Goal: Task Accomplishment & Management: Complete application form

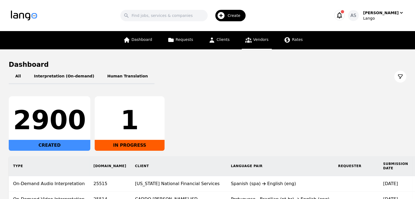
click at [259, 41] on span "Vendors" at bounding box center [260, 39] width 15 height 4
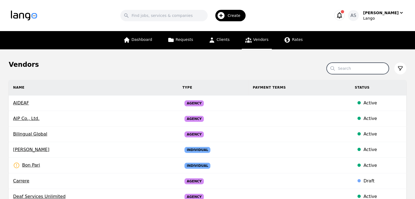
click at [370, 72] on input "Search" at bounding box center [358, 68] width 62 height 11
type input "bpc"
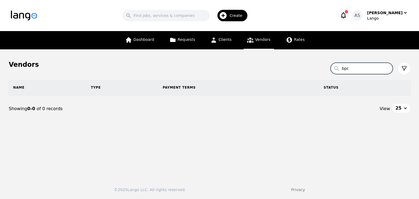
click at [247, 19] on div "Create" at bounding box center [233, 15] width 30 height 11
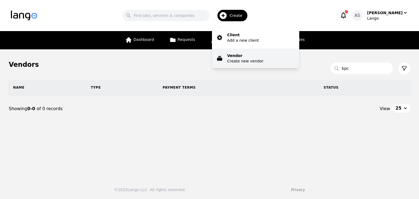
click at [254, 61] on p "Create new vendor" at bounding box center [245, 60] width 36 height 5
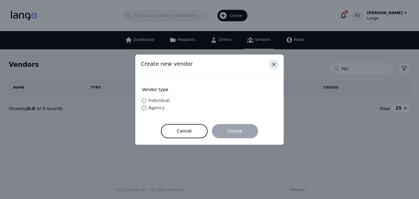
click at [274, 64] on icon "Close" at bounding box center [274, 64] width 3 height 3
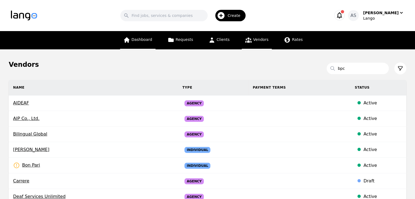
click at [137, 37] on span "Dashboard" at bounding box center [142, 39] width 21 height 4
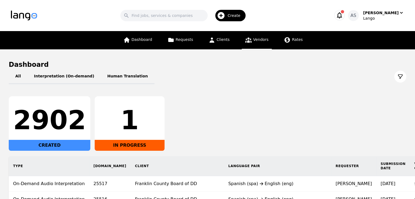
click at [260, 43] on link "Vendors" at bounding box center [257, 40] width 30 height 18
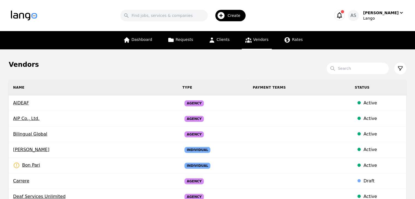
click at [242, 18] on span "Create" at bounding box center [236, 15] width 17 height 5
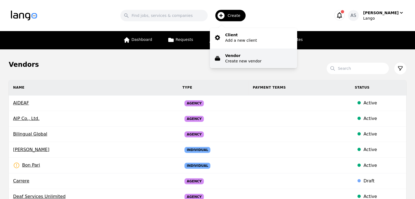
click at [248, 57] on p "Vendor" at bounding box center [243, 55] width 36 height 5
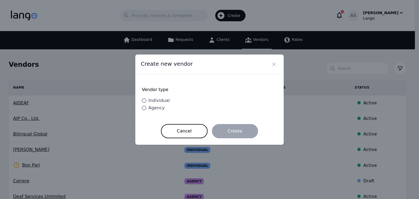
click at [159, 110] on span "Agency" at bounding box center [157, 107] width 16 height 5
click at [146, 110] on input "Agency" at bounding box center [144, 108] width 4 height 4
radio input "true"
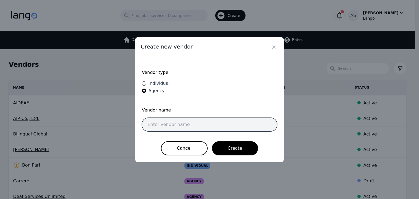
click at [209, 121] on input "text" at bounding box center [209, 125] width 135 height 14
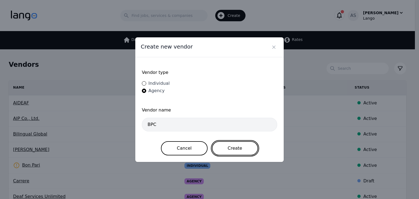
click at [236, 146] on button "Create" at bounding box center [235, 148] width 46 height 14
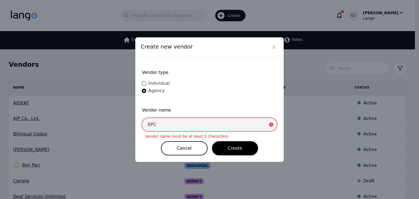
click at [223, 125] on input "BPC" at bounding box center [209, 125] width 135 height 14
type input "B"
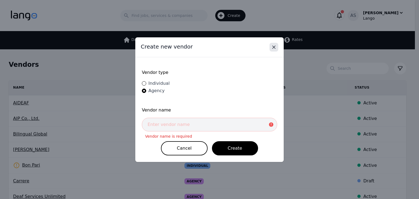
click at [275, 49] on icon "Close" at bounding box center [273, 46] width 5 height 5
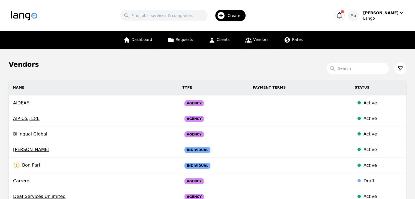
click at [151, 38] on span "Dashboard" at bounding box center [142, 39] width 21 height 4
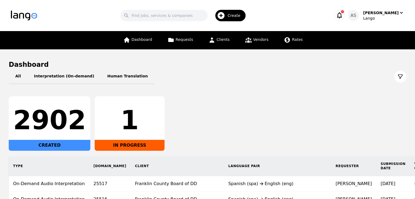
click at [240, 18] on div "Create" at bounding box center [230, 15] width 30 height 11
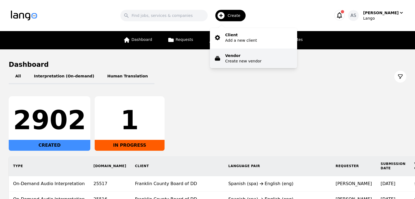
click at [248, 56] on p "Vendor" at bounding box center [243, 55] width 36 height 5
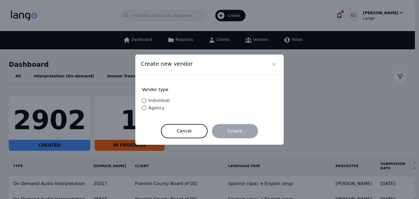
click at [157, 106] on span "Agency" at bounding box center [157, 107] width 16 height 5
click at [146, 106] on input "Agency" at bounding box center [144, 108] width 4 height 4
radio input "true"
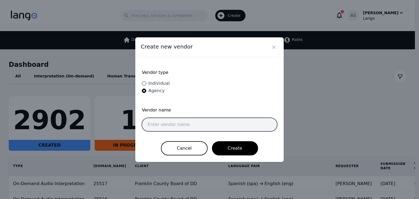
click at [190, 127] on input "text" at bounding box center [209, 125] width 135 height 14
paste input "Top Tech LLC Dba BPC"
type input "Top Tech LLC Dba BPC"
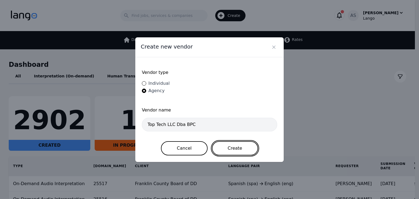
click at [235, 147] on button "Create" at bounding box center [235, 148] width 46 height 14
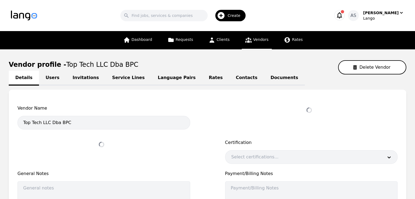
select select "active"
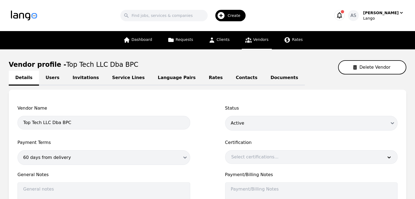
click at [48, 79] on link "Users" at bounding box center [52, 78] width 27 height 15
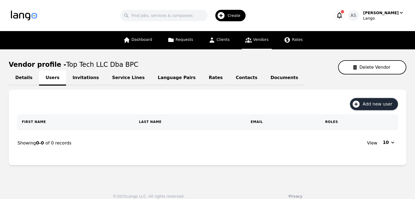
click at [372, 102] on span "Add new user" at bounding box center [380, 104] width 34 height 7
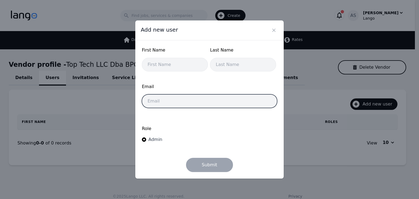
click at [225, 101] on input "email" at bounding box center [209, 101] width 135 height 14
paste input "ks-msi2022@bpc.sv"
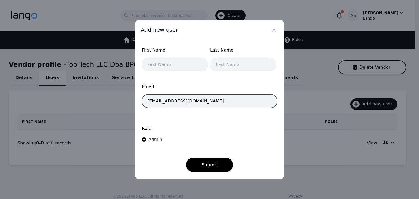
type input "ks-msi2022@bpc.sv"
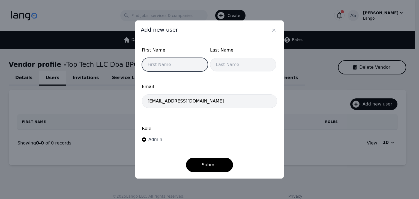
click at [158, 64] on input "text" at bounding box center [175, 65] width 66 height 14
type input "KS"
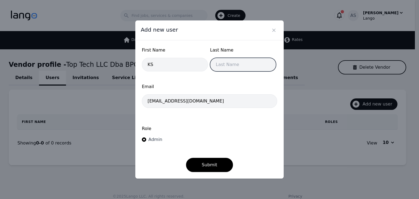
click at [222, 63] on input "text" at bounding box center [243, 65] width 66 height 14
type input "MSI"
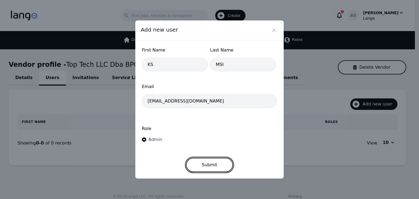
click at [204, 165] on button "Submit" at bounding box center [209, 165] width 47 height 14
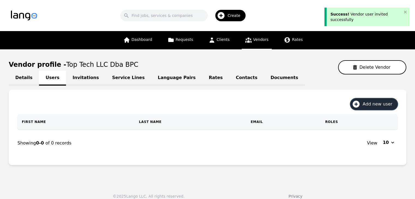
click at [383, 106] on span "Add new user" at bounding box center [380, 104] width 34 height 7
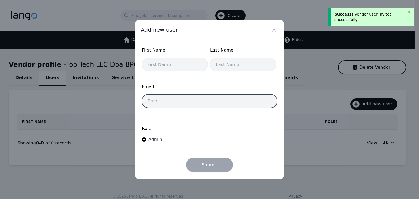
click at [179, 108] on input "email" at bounding box center [209, 101] width 135 height 14
paste input "daniel.martinez@bpc.sv"
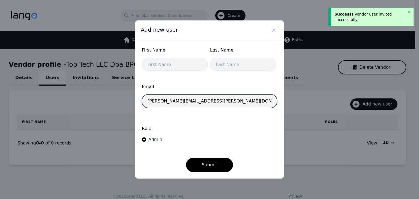
type input "daniel.martinez@bpc.sv"
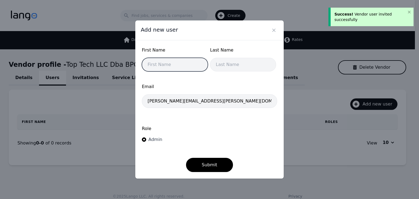
click at [176, 58] on input "text" at bounding box center [175, 65] width 66 height 14
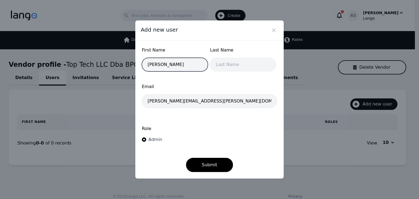
type input "Daniel"
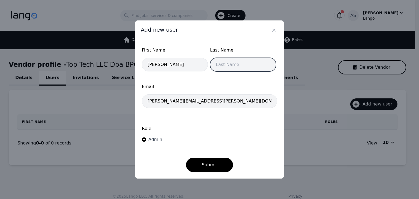
click at [228, 65] on input "text" at bounding box center [243, 65] width 66 height 14
type input "Martinez"
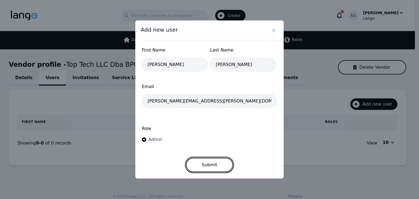
click at [207, 165] on button "Submit" at bounding box center [209, 165] width 47 height 14
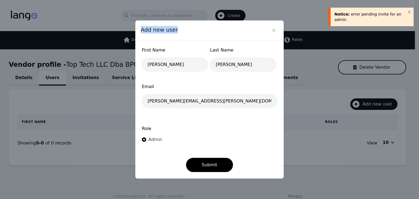
drag, startPoint x: 208, startPoint y: 32, endPoint x: 127, endPoint y: 35, distance: 80.9
click at [127, 35] on div "Add new user First Name Daniel Last Name Martinez Email daniel.martinez@bpc.sv …" at bounding box center [209, 99] width 419 height 199
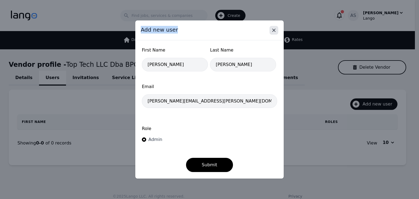
click at [272, 28] on icon "Close" at bounding box center [273, 30] width 5 height 5
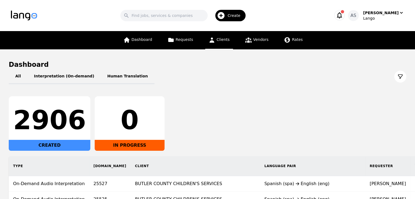
click at [222, 40] on span "Clients" at bounding box center [223, 39] width 13 height 4
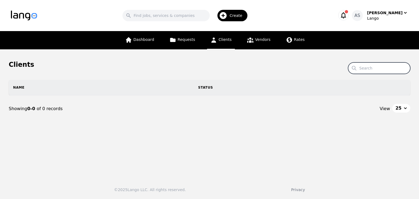
click at [382, 70] on input "Search" at bounding box center [379, 68] width 62 height 11
type input "acutrans"
click at [251, 43] on icon at bounding box center [250, 40] width 7 height 7
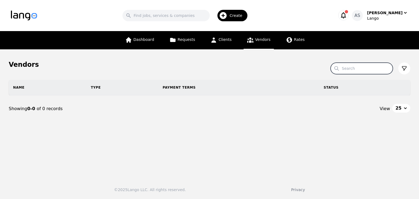
click at [355, 69] on input "Search" at bounding box center [362, 68] width 62 height 11
type input "a"
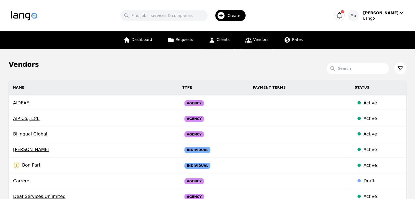
click at [224, 42] on span "Clients" at bounding box center [223, 39] width 13 height 4
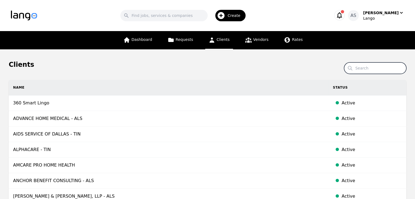
click at [364, 69] on input "Search" at bounding box center [375, 68] width 62 height 11
type input "acutrans"
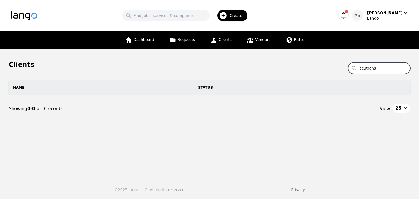
click at [405, 68] on input "acutrans" at bounding box center [379, 68] width 62 height 11
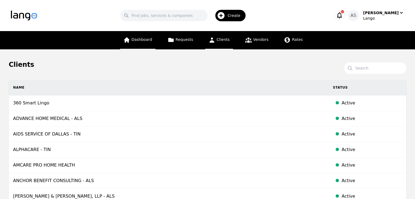
click at [154, 40] on link "Dashboard" at bounding box center [137, 40] width 35 height 18
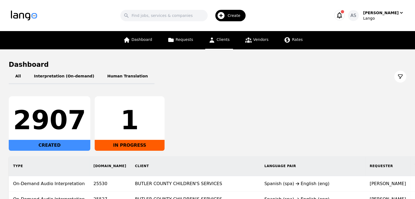
click at [222, 44] on link "Clients" at bounding box center [219, 40] width 28 height 18
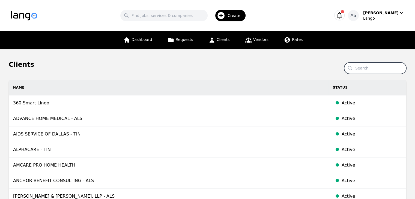
click at [376, 67] on input "Search" at bounding box center [375, 68] width 62 height 11
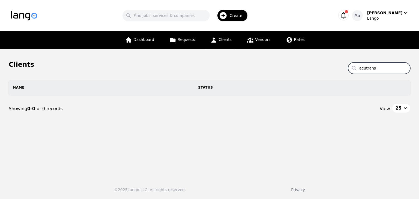
type input "acutrans"
click at [405, 68] on input "acutrans" at bounding box center [379, 68] width 62 height 11
click at [260, 41] on span "Vendors" at bounding box center [262, 39] width 15 height 4
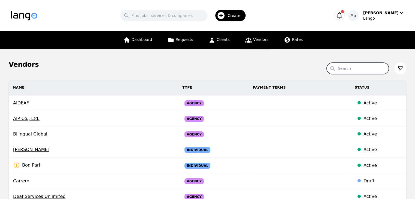
click at [346, 69] on input "Search" at bounding box center [358, 68] width 62 height 11
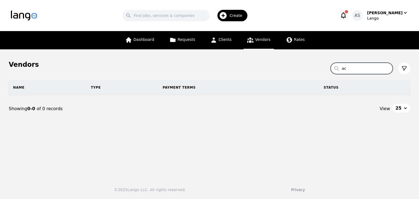
type input "a"
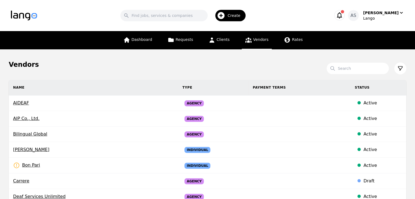
click at [311, 21] on div "Search Create" at bounding box center [185, 16] width 278 height 16
click at [358, 70] on input "Search" at bounding box center [358, 68] width 62 height 11
type input "acutrans"
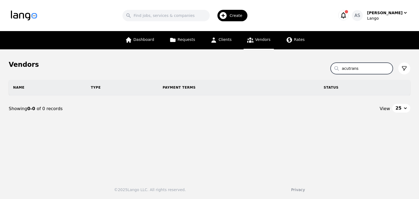
click at [364, 69] on input "acutrans" at bounding box center [362, 68] width 62 height 11
click at [363, 70] on input "acutrans" at bounding box center [362, 68] width 62 height 11
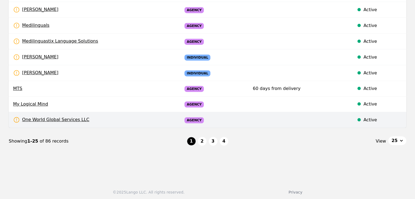
scroll to position [360, 0]
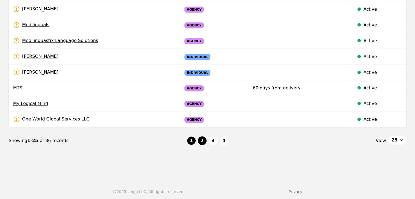
click at [200, 138] on button "2" at bounding box center [202, 140] width 9 height 9
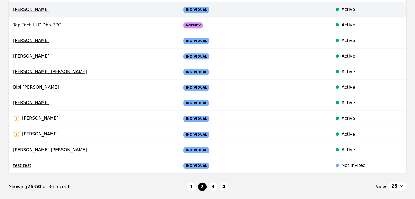
scroll to position [328, 0]
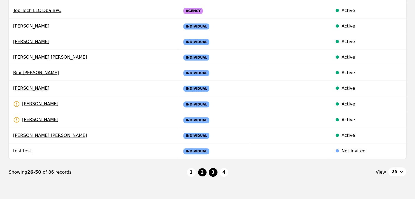
click at [213, 170] on button "3" at bounding box center [213, 172] width 9 height 9
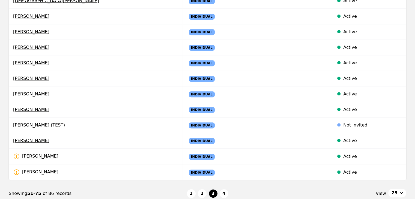
scroll to position [328, 0]
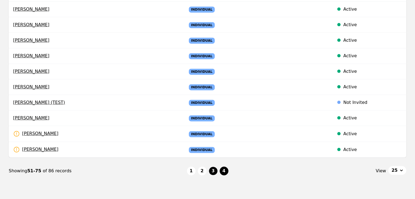
click at [226, 168] on button "4" at bounding box center [224, 171] width 9 height 9
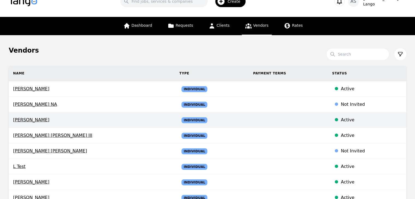
scroll to position [27, 0]
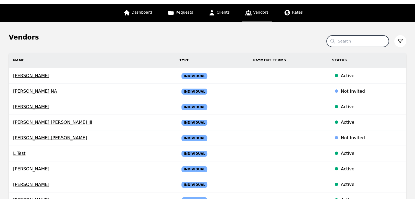
click at [351, 37] on input "Search" at bounding box center [358, 40] width 62 height 11
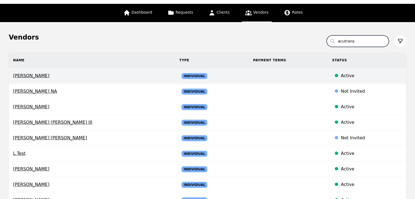
type input "acutrans"
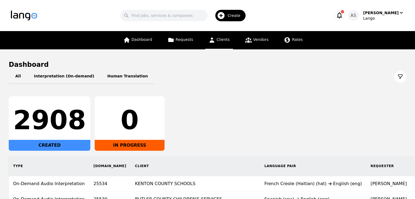
click at [230, 44] on link "Clients" at bounding box center [219, 40] width 28 height 18
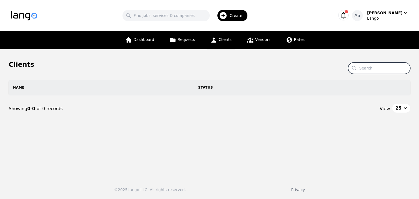
click at [389, 63] on input "Search" at bounding box center [379, 68] width 62 height 11
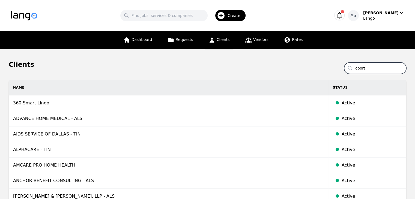
type input "cport"
